Goal: Task Accomplishment & Management: Manage account settings

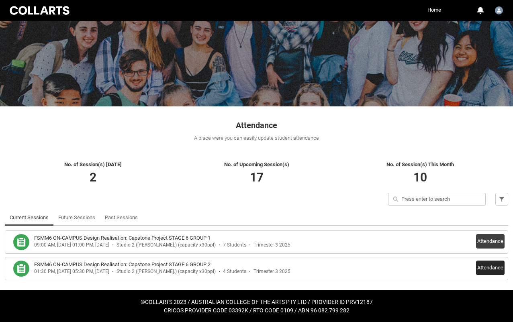
scroll to position [43, 0]
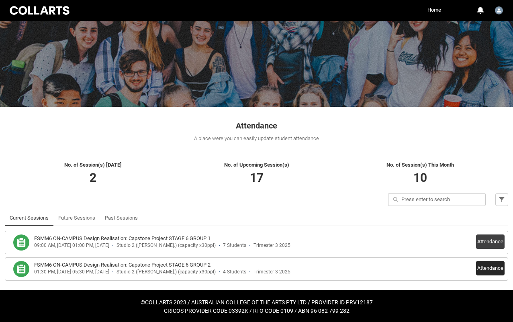
click at [486, 267] on button "Attendance" at bounding box center [490, 268] width 29 height 14
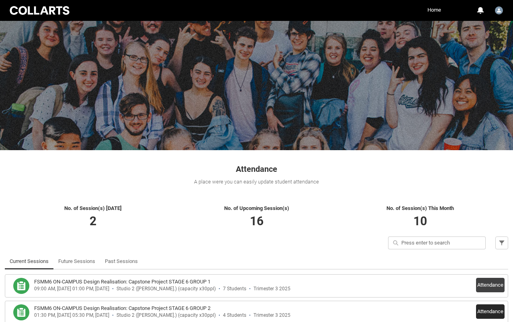
click at [482, 313] on button "Attendance" at bounding box center [490, 312] width 29 height 14
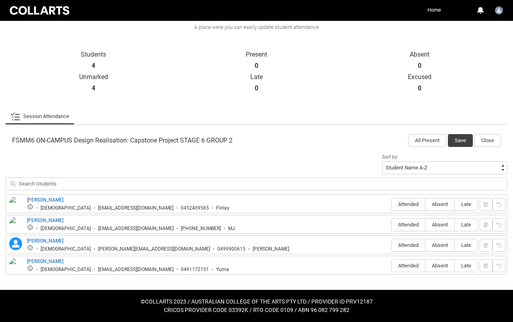
scroll to position [154, 0]
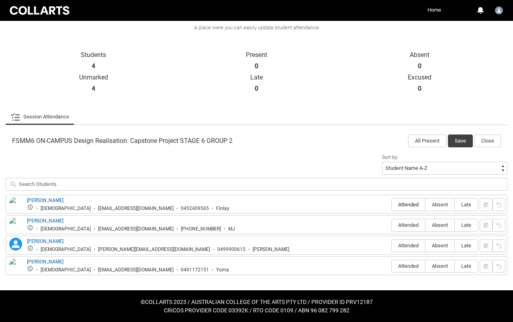
click at [409, 205] on span "Attended" at bounding box center [408, 205] width 33 height 6
click at [392, 205] on input "Attended" at bounding box center [392, 205] width 0 height 0
type lightning-radio-group "Attended"
radio input "true"
click at [407, 222] on label "Attended" at bounding box center [408, 225] width 33 height 12
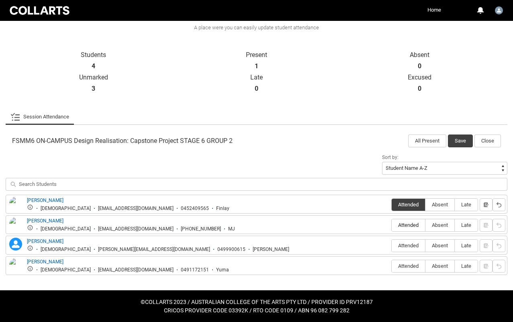
click at [392, 225] on input "Attended" at bounding box center [392, 225] width 0 height 0
type lightning-radio-group "Attended"
radio input "true"
click at [434, 245] on span "Absent" at bounding box center [440, 246] width 29 height 6
click at [426, 246] on input "Absent" at bounding box center [425, 246] width 0 height 0
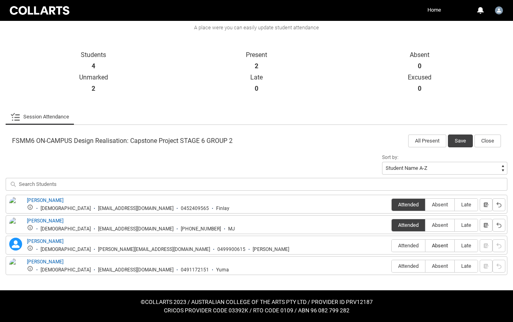
type lightning-radio-group "Absent"
radio input "true"
click at [404, 270] on label "Attended" at bounding box center [408, 266] width 33 height 12
click at [392, 267] on input "Attended" at bounding box center [392, 266] width 0 height 0
type lightning-radio-group "Attended"
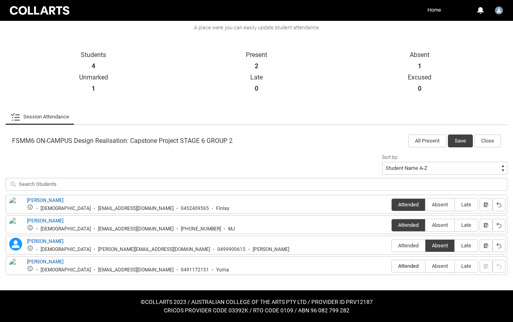
radio input "true"
click at [459, 142] on button "Save" at bounding box center [460, 141] width 25 height 13
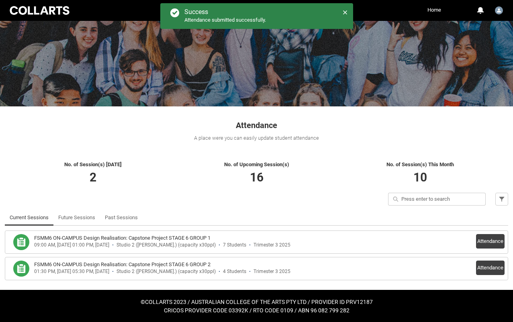
scroll to position [43, 0]
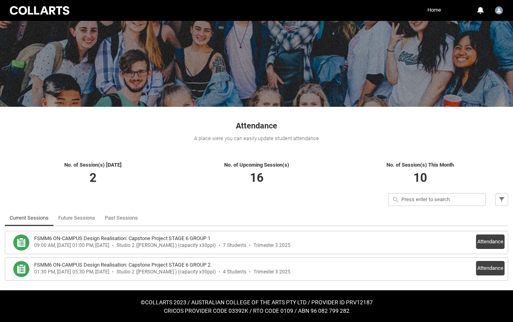
click at [178, 272] on div "Studio 2 (George St.) (capacity x30ppl)" at bounding box center [166, 272] width 99 height 6
click at [492, 266] on button "Attendance" at bounding box center [490, 268] width 29 height 14
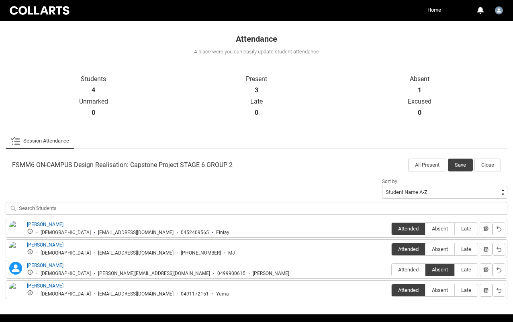
scroll to position [149, 0]
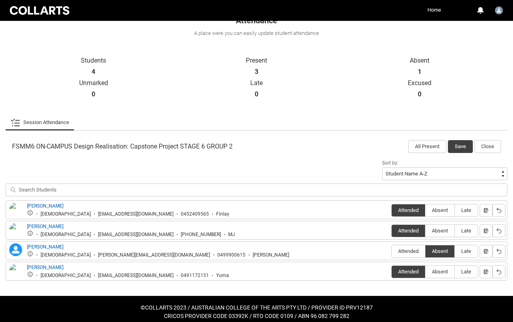
click at [30, 124] on link "Session Attendance" at bounding box center [39, 123] width 59 height 16
click at [14, 122] on icon at bounding box center [15, 123] width 10 height 10
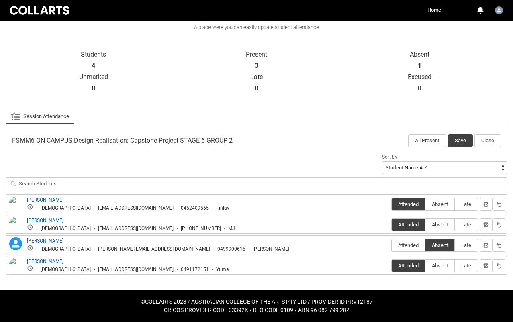
scroll to position [154, 0]
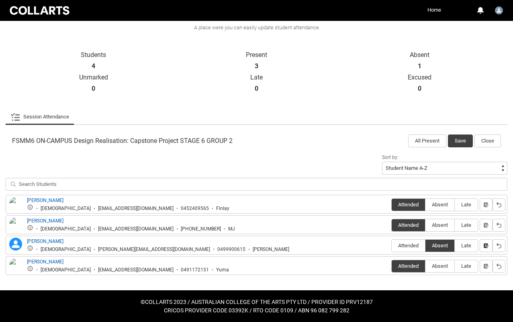
click at [485, 245] on lightning-primitive-icon "button" at bounding box center [487, 246] width 6 height 6
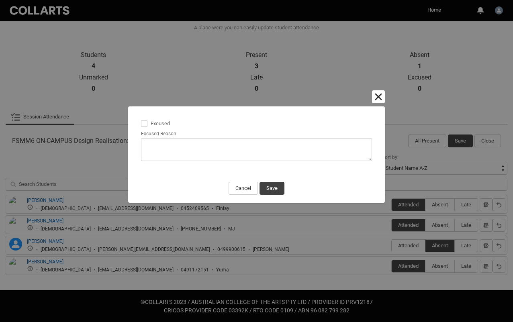
click at [378, 97] on button "Cancel and close" at bounding box center [378, 96] width 13 height 13
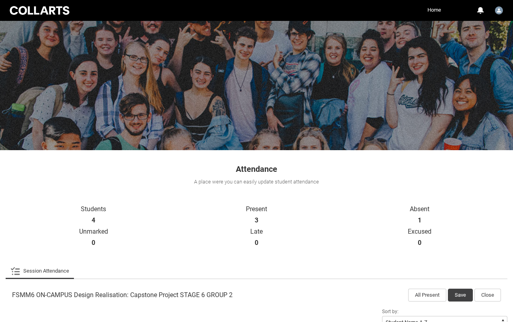
scroll to position [0, 0]
click at [21, 278] on li "Session Attendance" at bounding box center [40, 271] width 68 height 16
click at [18, 276] on link "Session Attendance" at bounding box center [39, 271] width 59 height 16
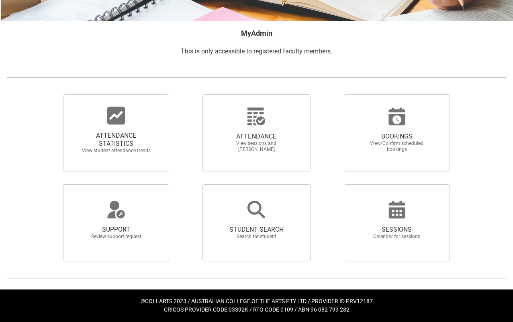
scroll to position [120, 0]
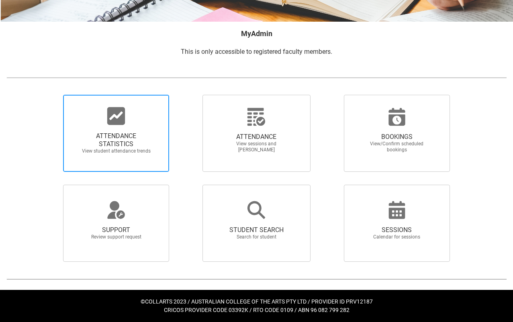
click at [105, 137] on span "ATTENDANCE STATISTICS" at bounding box center [116, 140] width 71 height 16
click at [50, 95] on input "ATTENDANCE STATISTICS View student attendance trends" at bounding box center [50, 94] width 0 height 0
radio input "true"
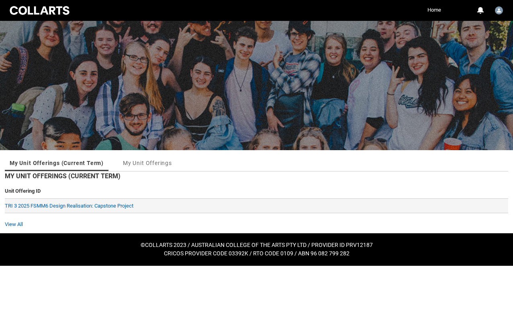
click at [117, 202] on td "TRI 3 2025 FSMM6 Design Realisation: Capstone Project" at bounding box center [257, 206] width 504 height 15
click at [116, 206] on link "TRI 3 2025 FSMM6 Design Realisation: Capstone Project" at bounding box center [69, 206] width 129 height 6
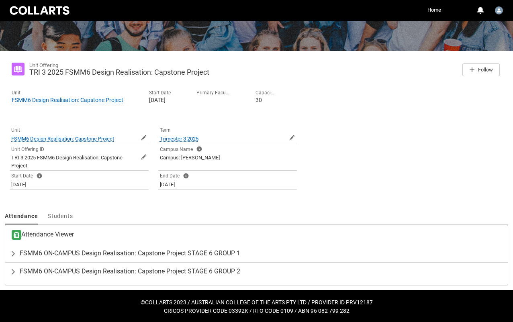
scroll to position [98, 0]
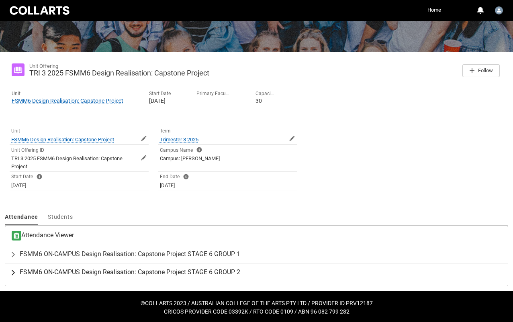
click at [210, 269] on span "FSMM6 ON-CAMPUS Design Realisation: Capstone Project STAGE 6 GROUP 2" at bounding box center [130, 273] width 221 height 8
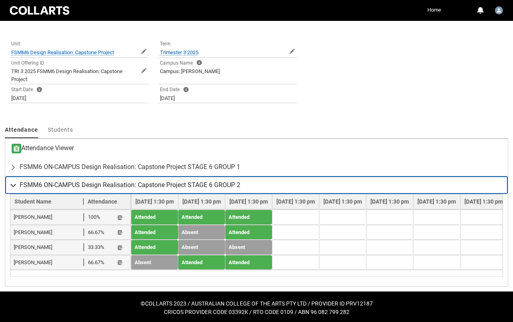
scroll to position [185, 0]
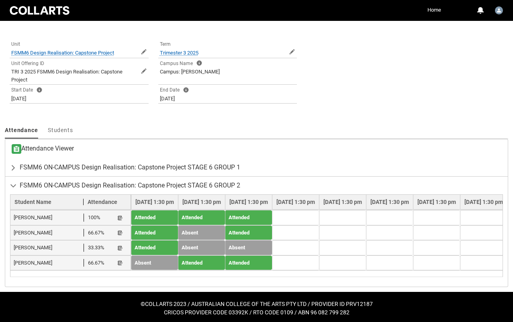
click at [272, 248] on td "Absent" at bounding box center [248, 247] width 47 height 15
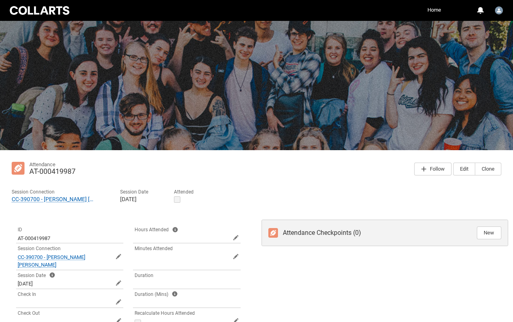
click at [152, 17] on div "Collarts Education Community Home More 0 Notifications Profile Log Out" at bounding box center [256, 10] width 497 height 21
click at [264, 141] on div at bounding box center [256, 84] width 513 height 131
click at [260, 138] on div at bounding box center [256, 84] width 513 height 131
drag, startPoint x: 160, startPoint y: 141, endPoint x: 153, endPoint y: 145, distance: 8.5
click at [160, 141] on div at bounding box center [256, 84] width 513 height 131
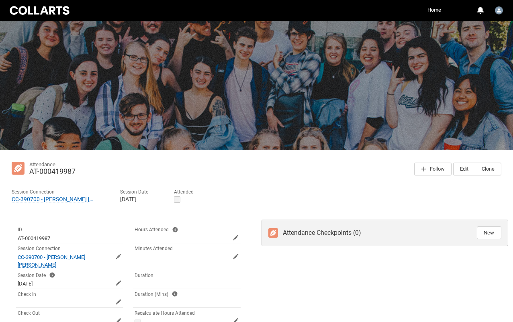
click at [18, 170] on img at bounding box center [18, 168] width 13 height 13
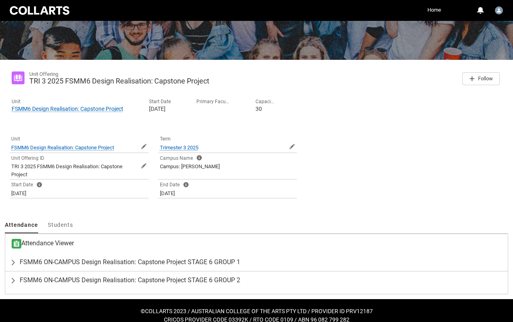
scroll to position [94, 0]
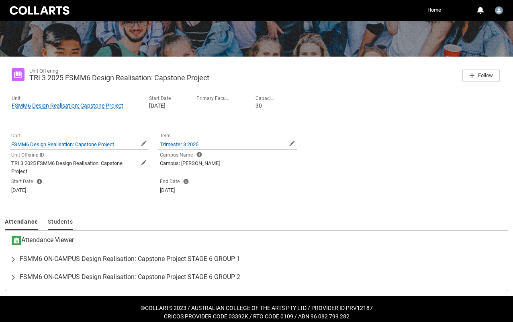
click at [59, 219] on span "Students" at bounding box center [60, 222] width 25 height 6
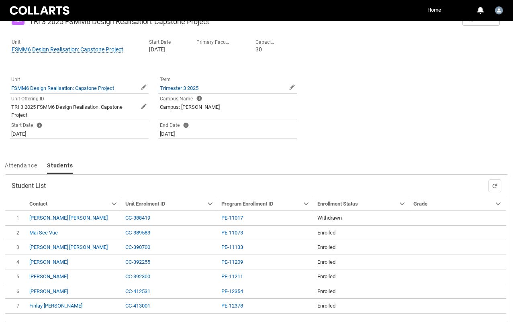
scroll to position [164, 0]
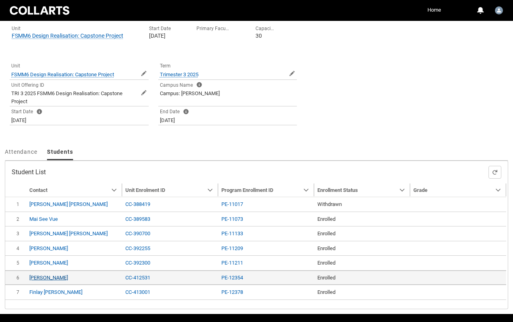
type input "239"
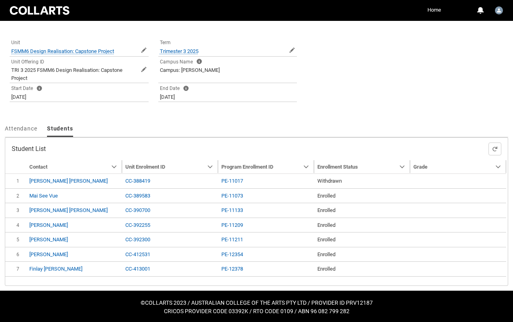
scroll to position [187, 0]
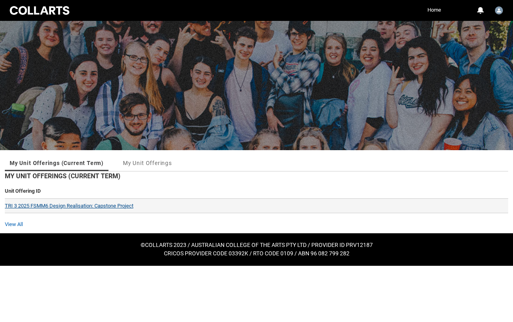
click at [90, 203] on link "TRI 3 2025 FSMM6 Design Realisation: Capstone Project" at bounding box center [69, 206] width 129 height 6
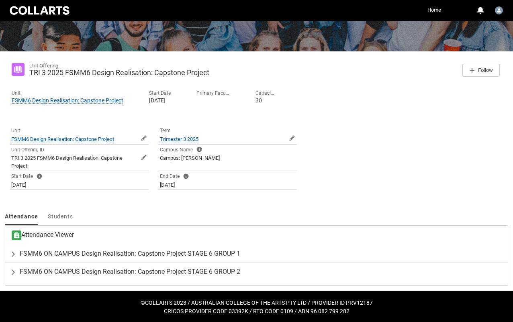
scroll to position [98, 0]
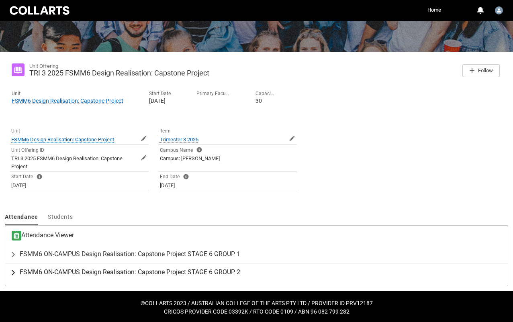
click at [33, 273] on span "FSMM6 ON-CAMPUS Design Realisation: Capstone Project STAGE 6 GROUP 2" at bounding box center [130, 273] width 221 height 8
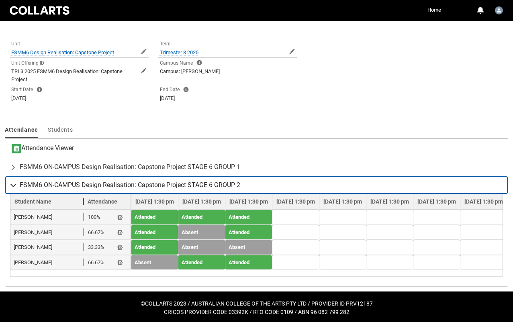
scroll to position [185, 0]
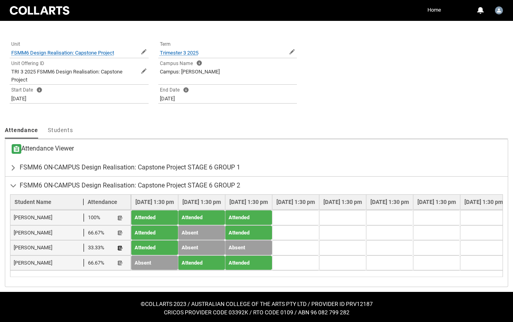
click at [120, 247] on lightning-primitive-icon "button" at bounding box center [120, 248] width 6 height 6
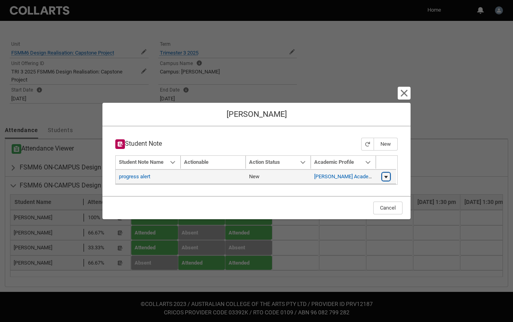
click at [384, 177] on lightning-primitive-icon "button" at bounding box center [386, 177] width 5 height 6
click at [384, 177] on link "Edit" at bounding box center [371, 175] width 38 height 14
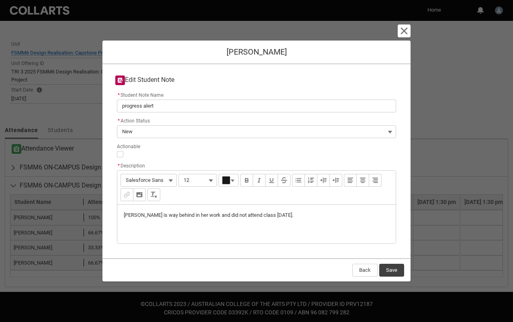
click at [387, 268] on button "Save" at bounding box center [391, 270] width 25 height 13
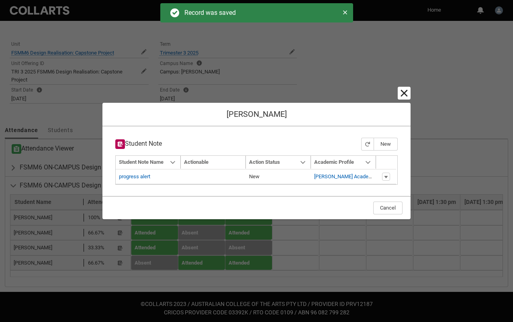
click at [404, 94] on lightning-primitive-icon "button" at bounding box center [405, 93] width 10 height 10
